Goal: Find specific page/section: Find specific page/section

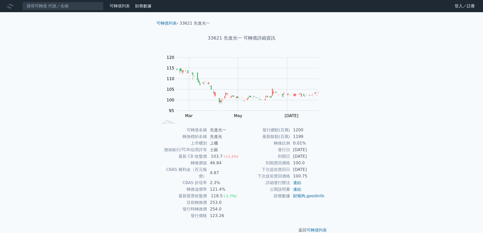
click at [84, 43] on div "可轉債列表 財務數據 可轉債列表 財務數據 登入／註冊 登入／註冊 可轉債列表 › 33621 先進光一 33621 先進光一 可轉債詳細資訊 Zoom Ou…" at bounding box center [241, 120] width 483 height 241
click at [56, 9] on input at bounding box center [62, 6] width 81 height 9
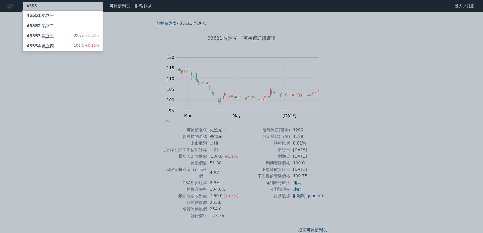
type input "4555"
click at [51, 46] on div "45554 氣立四" at bounding box center [40, 46] width 27 height 6
